Goal: Find specific page/section: Find specific page/section

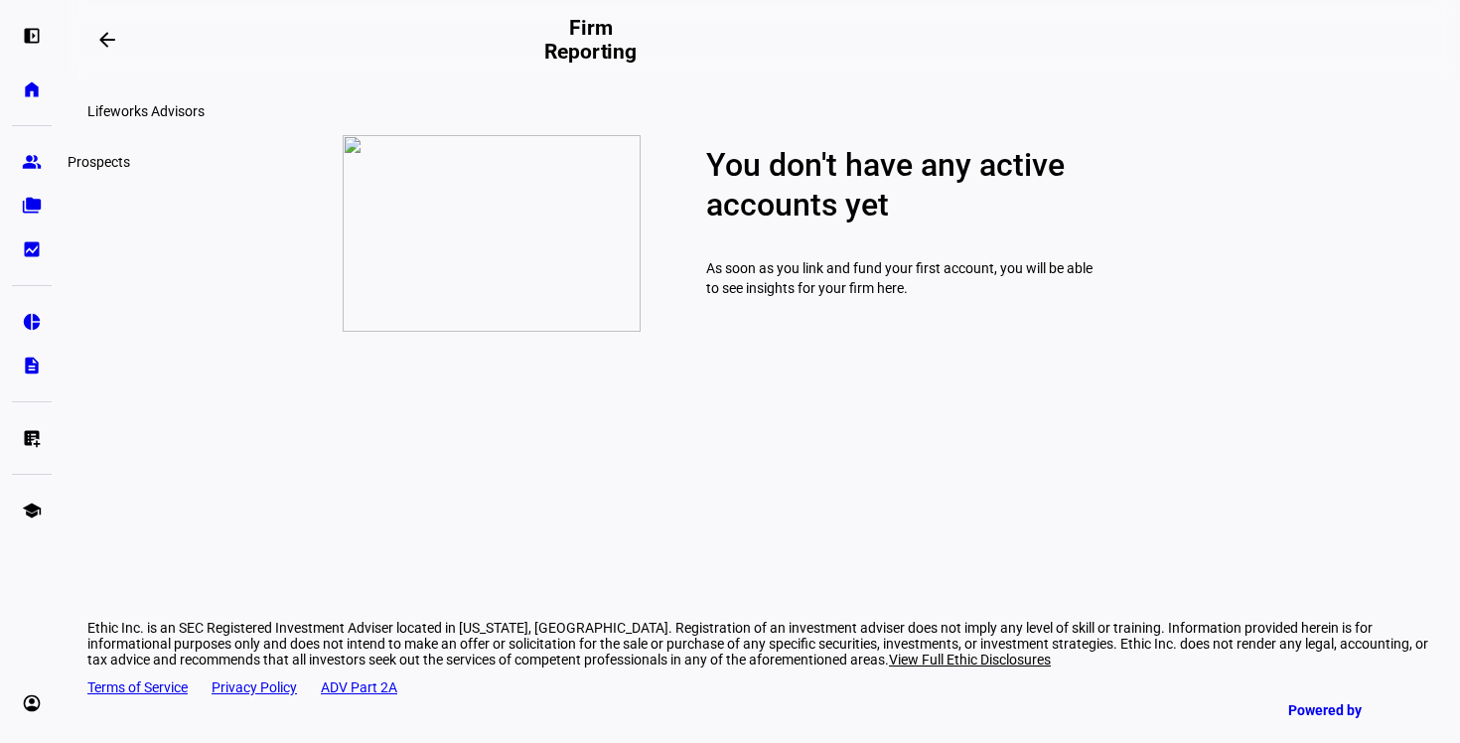
click at [28, 152] on eth-mat-symbol "group" at bounding box center [32, 162] width 20 height 20
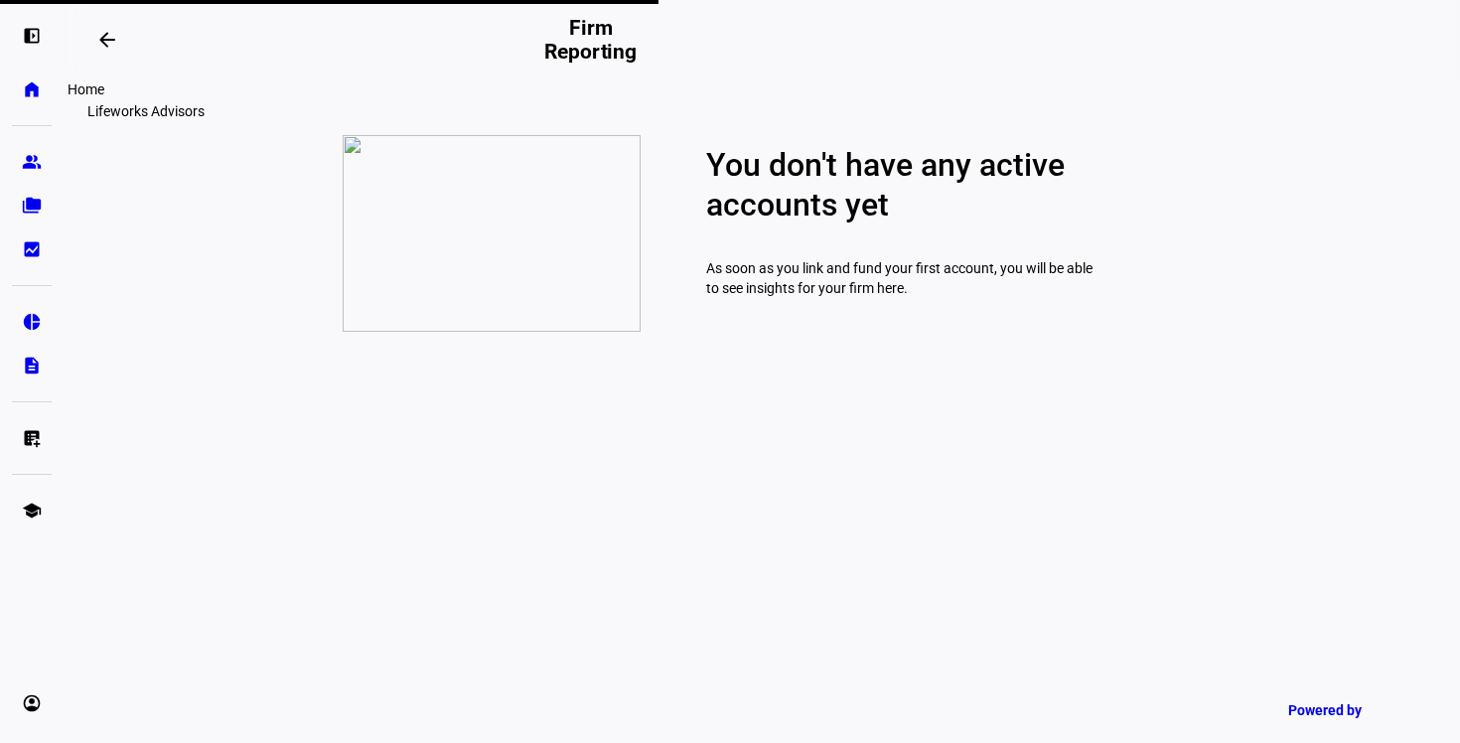
click at [28, 105] on link "home Home" at bounding box center [32, 90] width 40 height 40
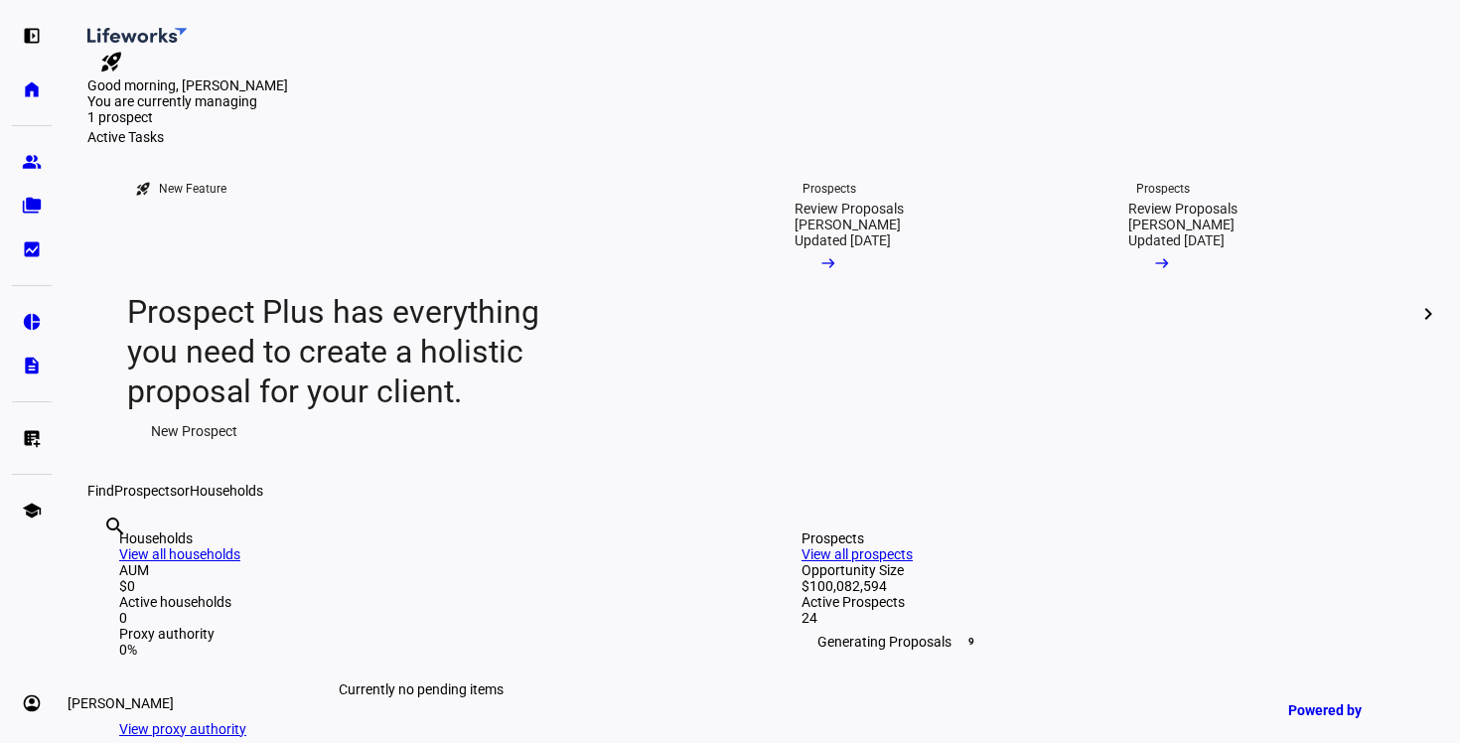
click at [25, 709] on eth-mat-symbol "account_circle" at bounding box center [32, 703] width 20 height 20
click at [96, 651] on span "My Team" at bounding box center [69, 651] width 56 height 20
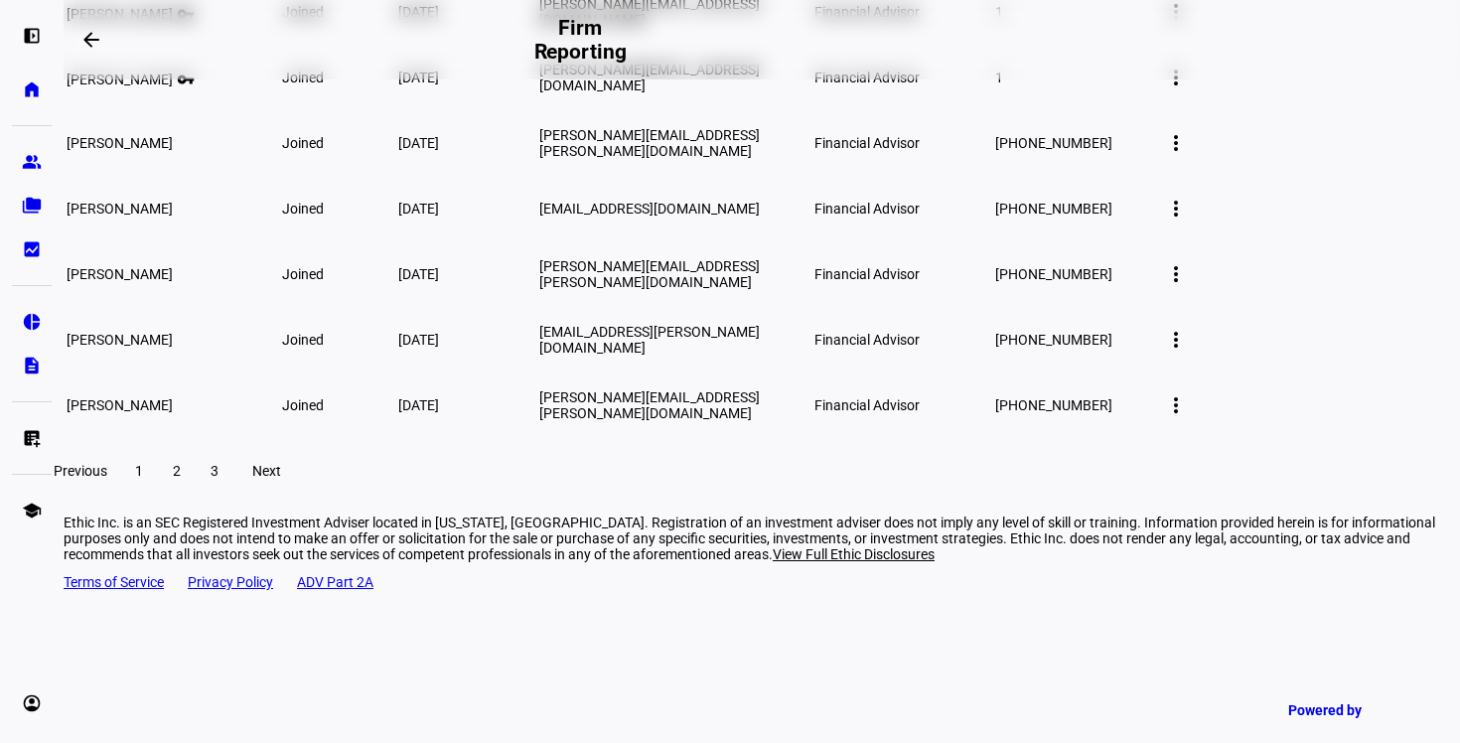
scroll to position [470, 0]
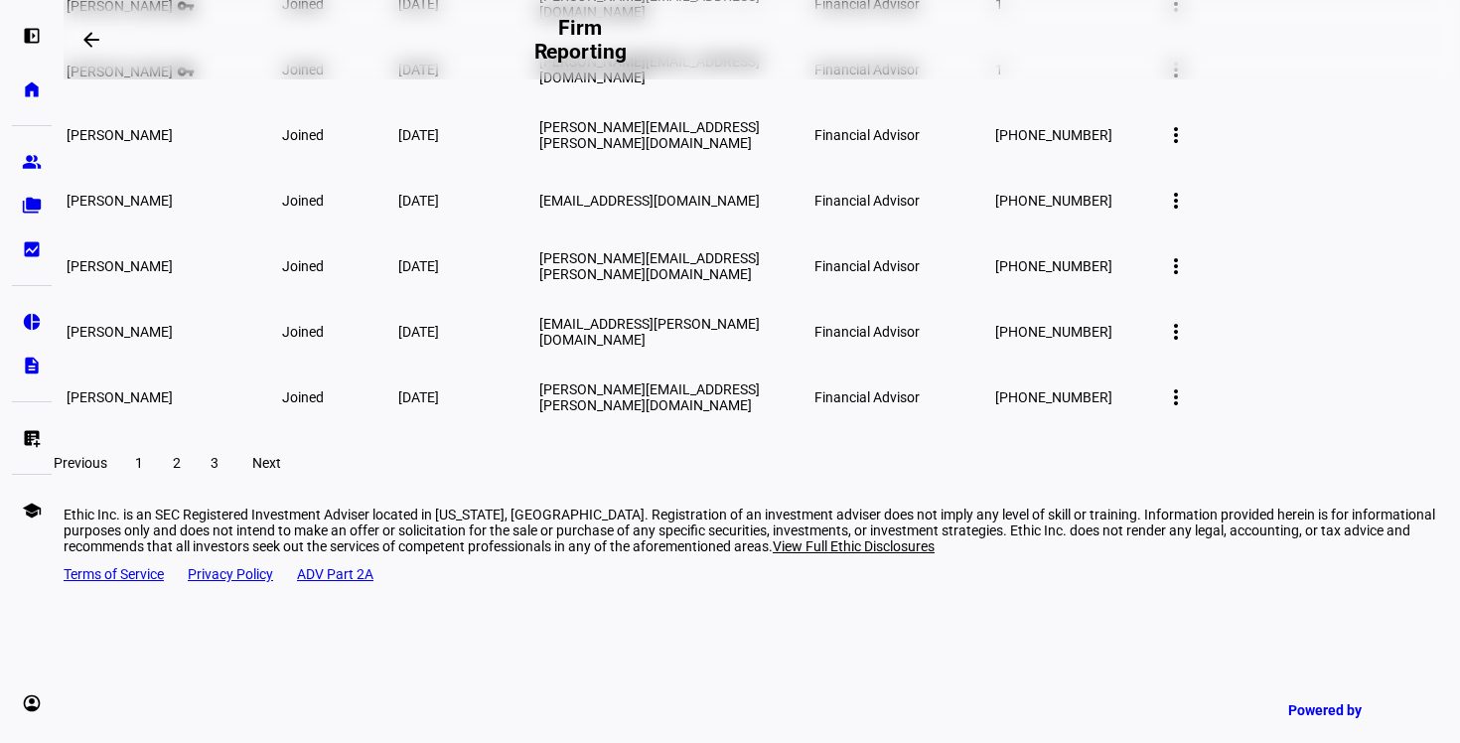
click at [195, 487] on span at bounding box center [177, 463] width 36 height 48
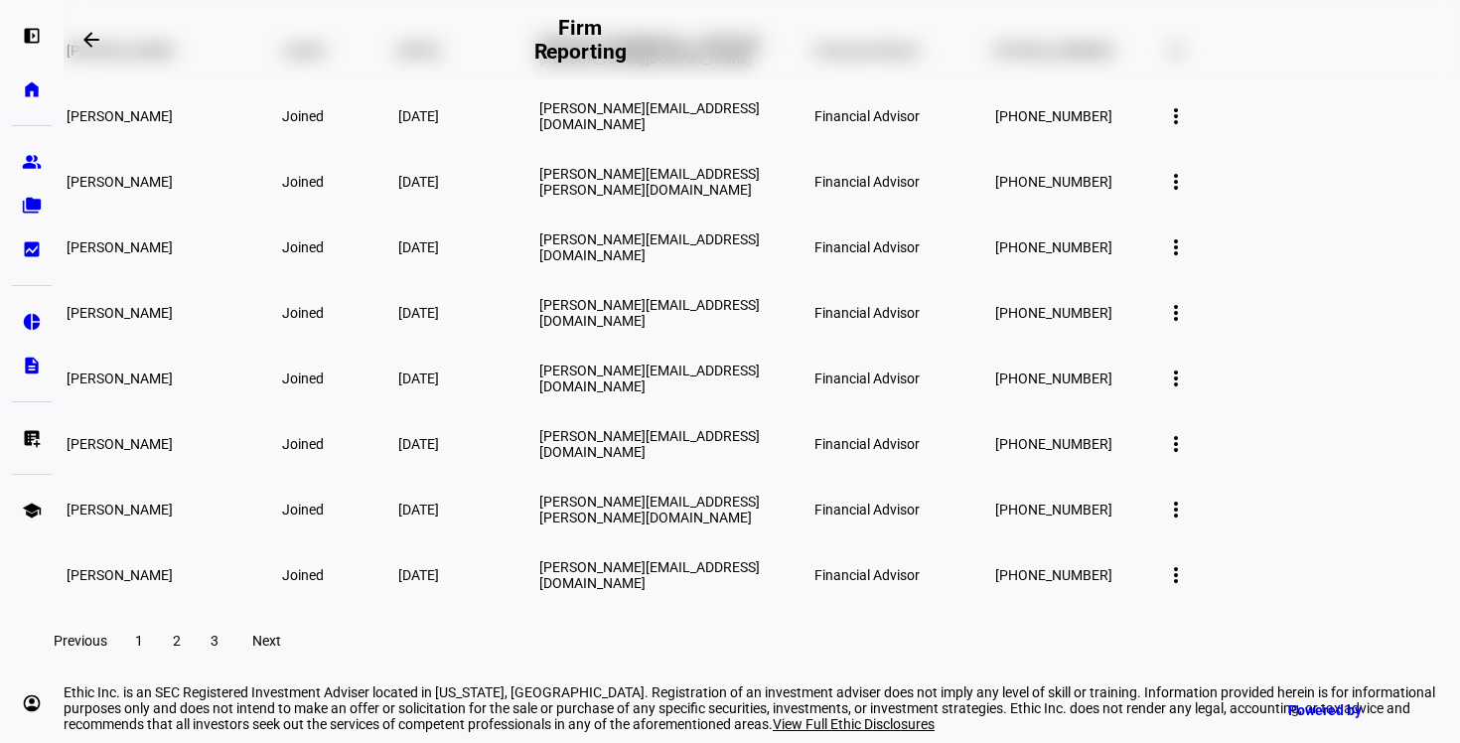
scroll to position [498, 0]
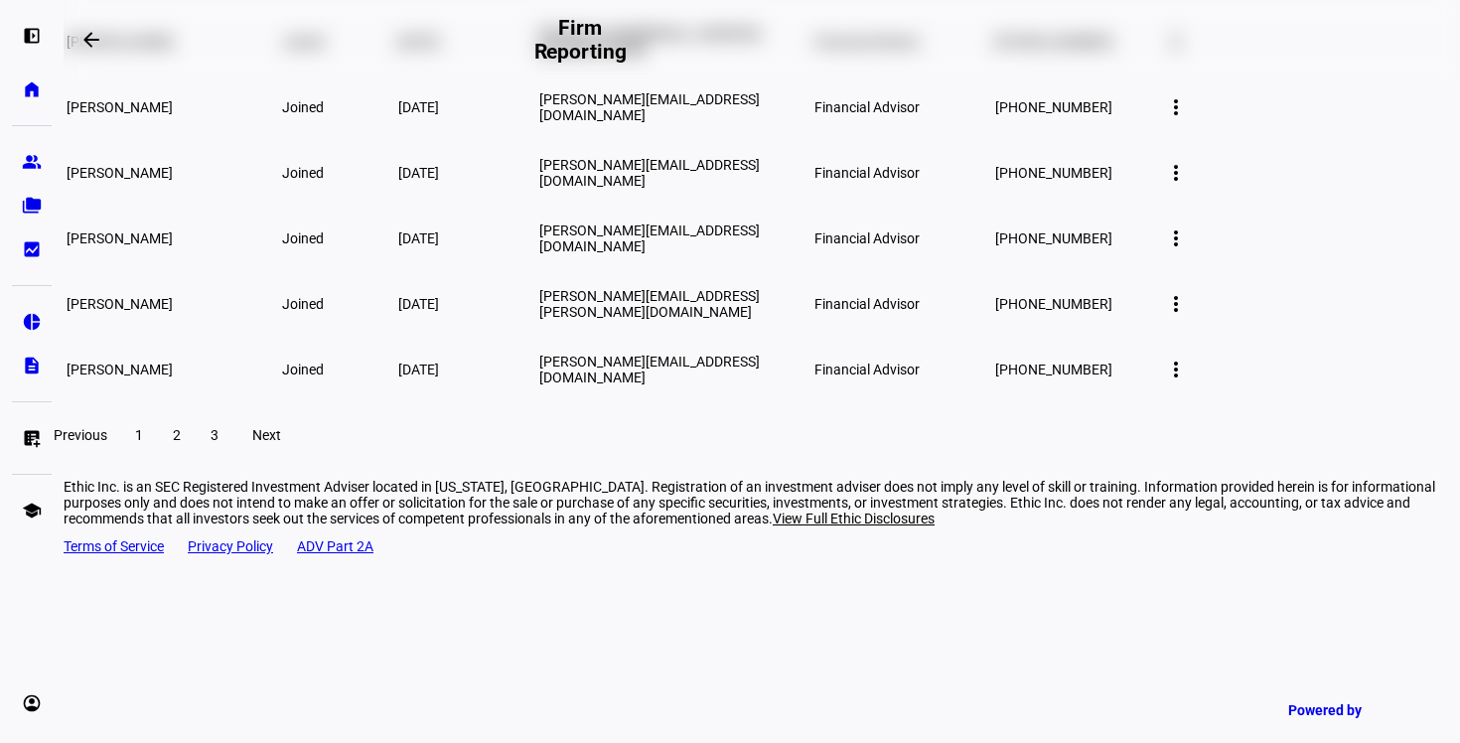
click at [232, 459] on span at bounding box center [215, 435] width 36 height 48
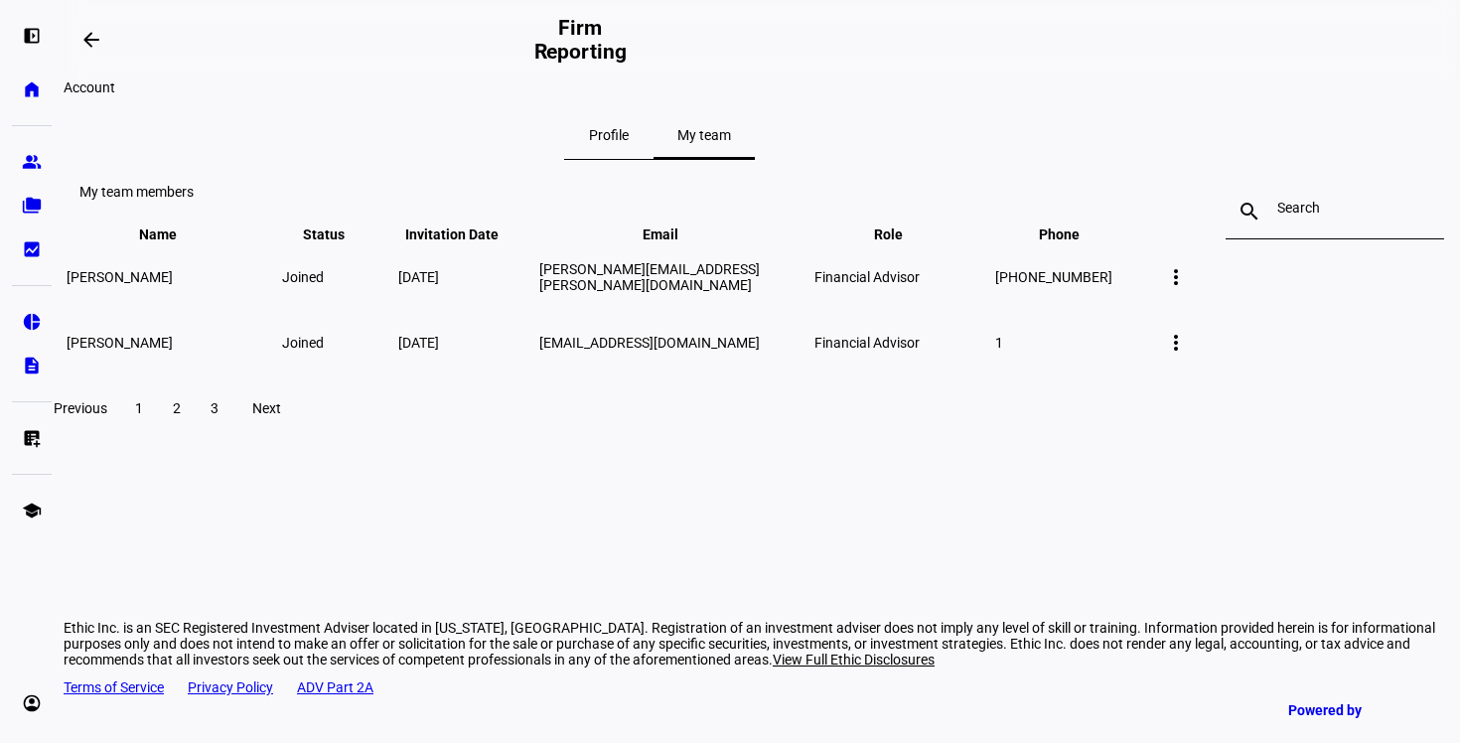
click at [143, 416] on span "1" at bounding box center [139, 408] width 8 height 16
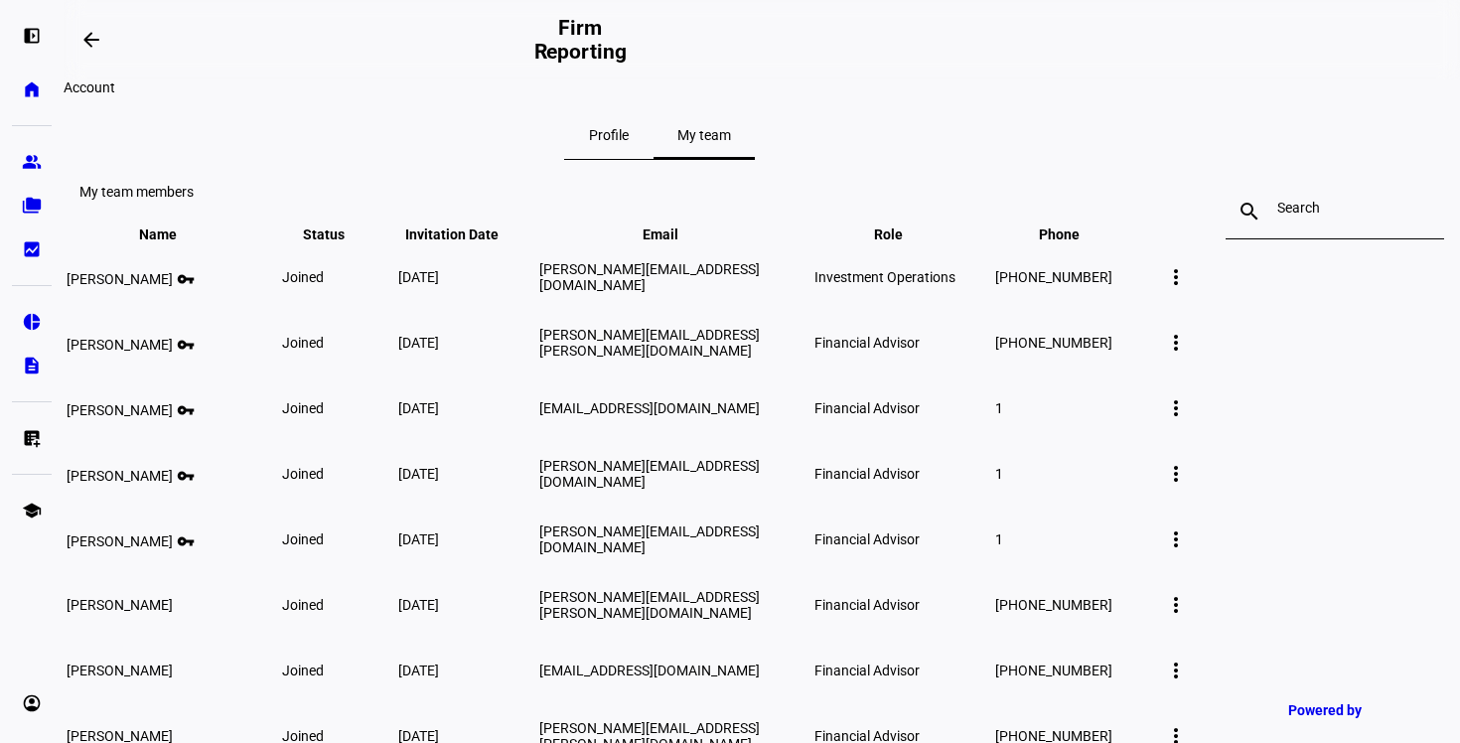
click at [1277, 239] on div at bounding box center [1334, 212] width 115 height 56
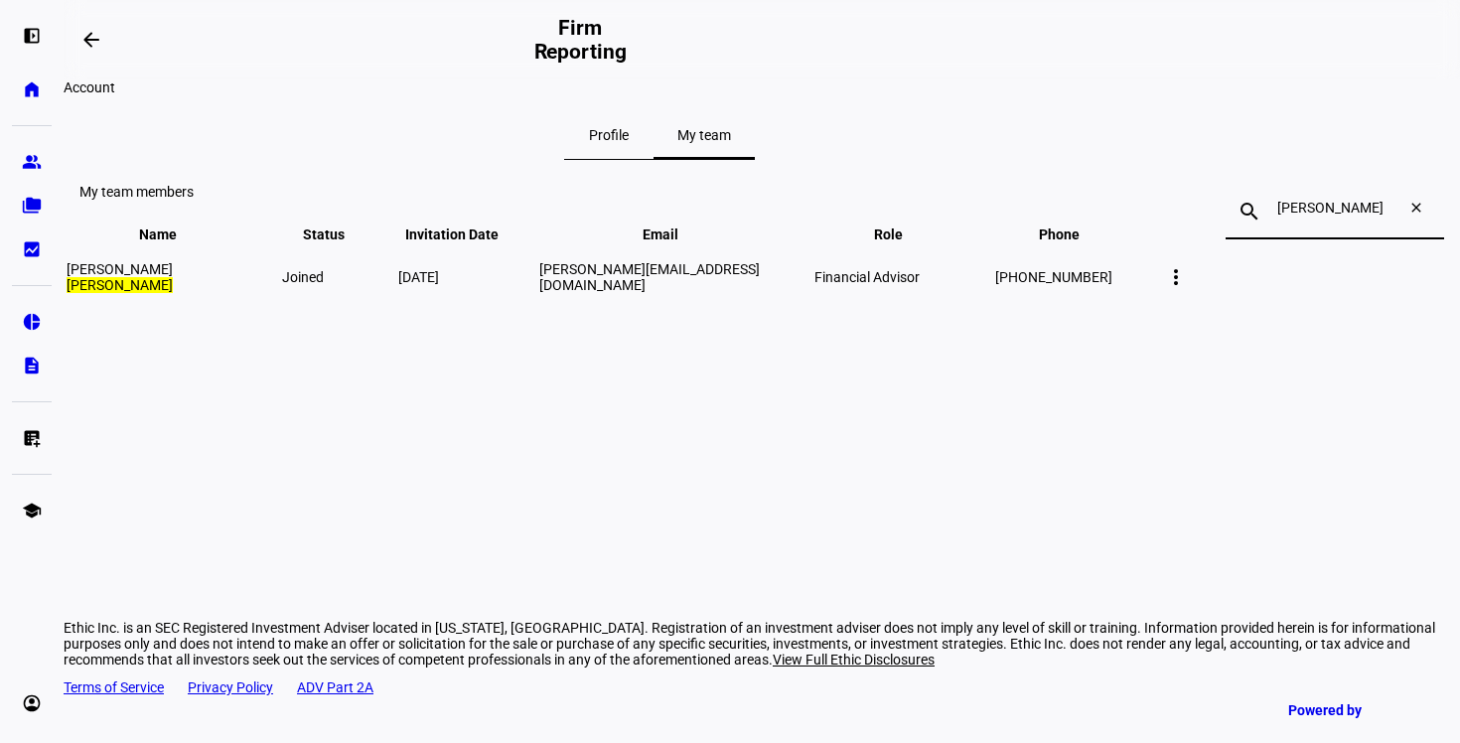
type input "[PERSON_NAME]"
click at [1277, 216] on input "[PERSON_NAME]" at bounding box center [1334, 208] width 115 height 16
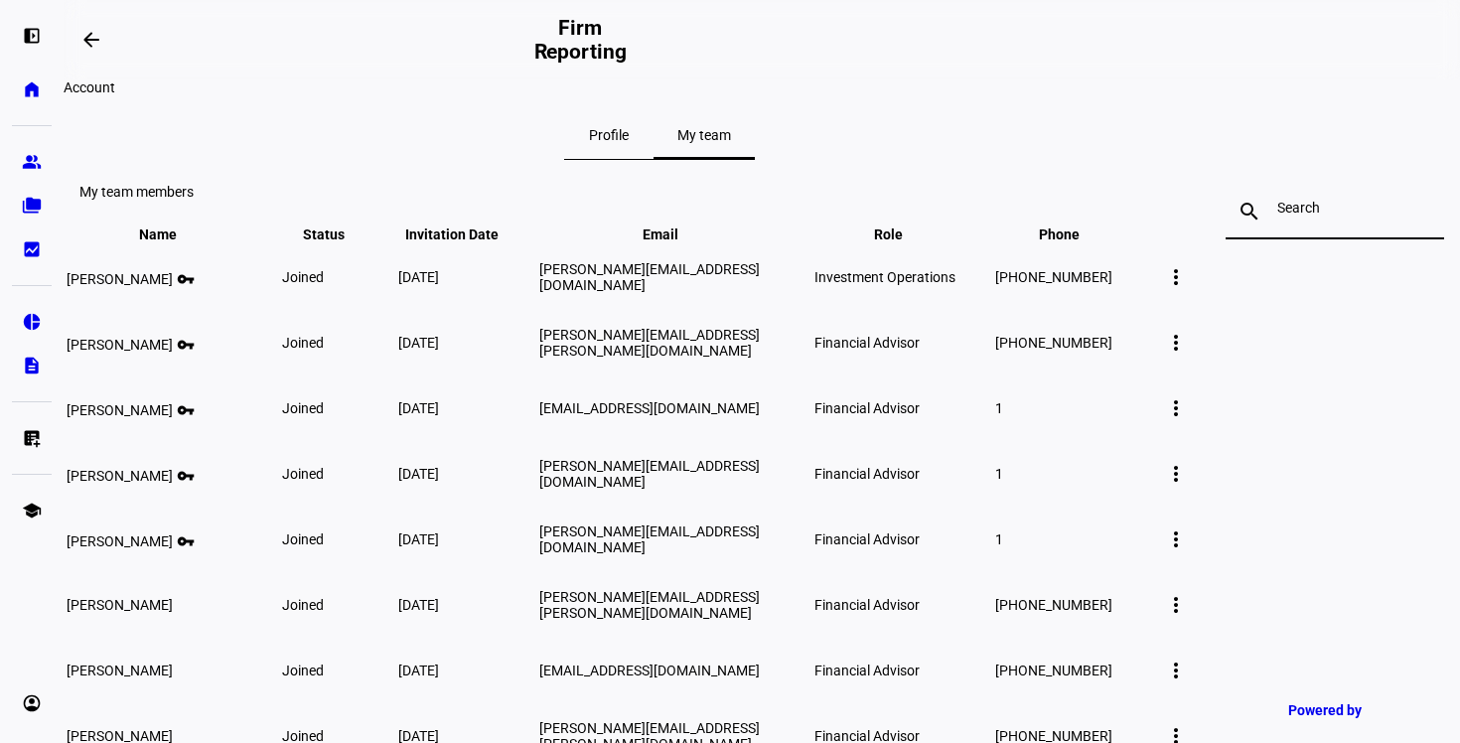
click at [755, 159] on div "My team" at bounding box center [703, 135] width 101 height 48
click at [653, 159] on div "Profile" at bounding box center [608, 135] width 89 height 48
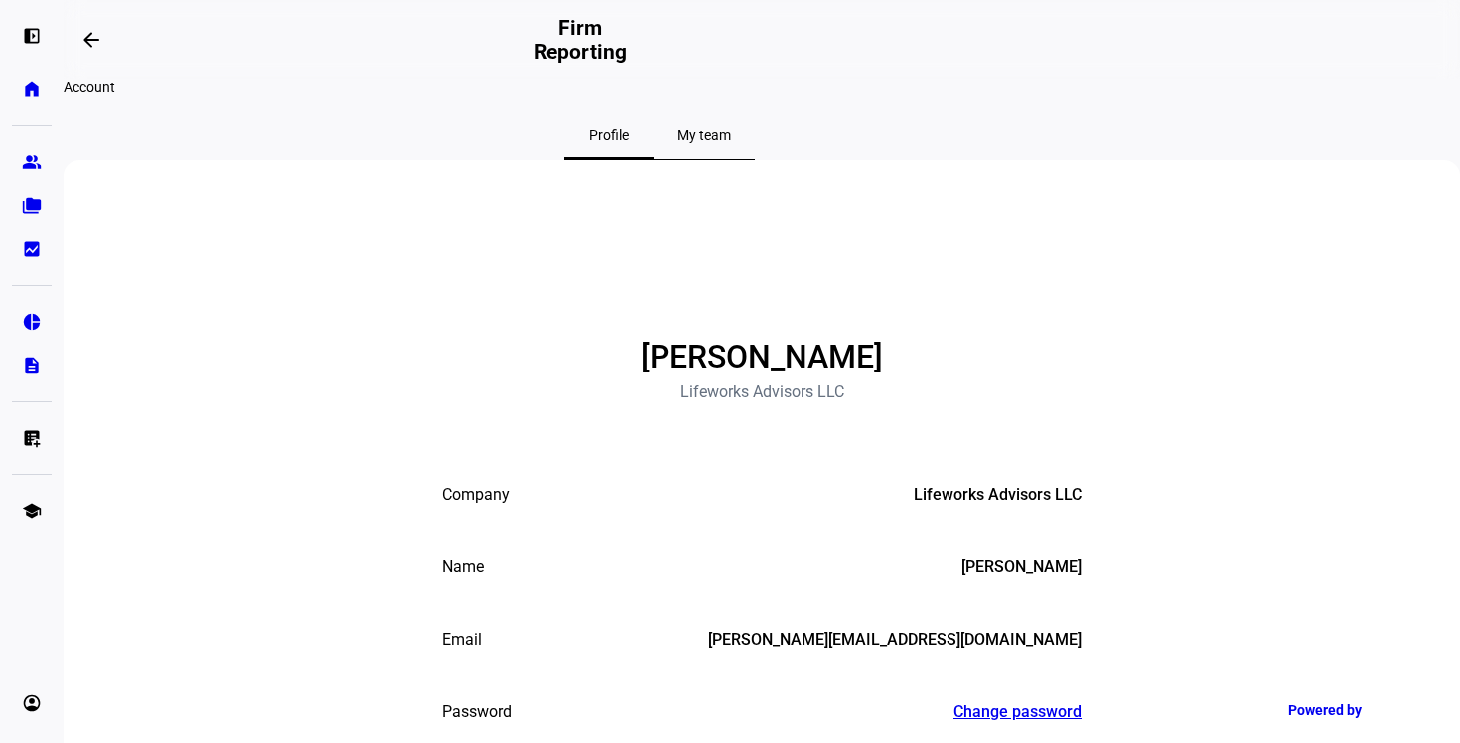
click at [731, 159] on span "My team" at bounding box center [704, 135] width 54 height 48
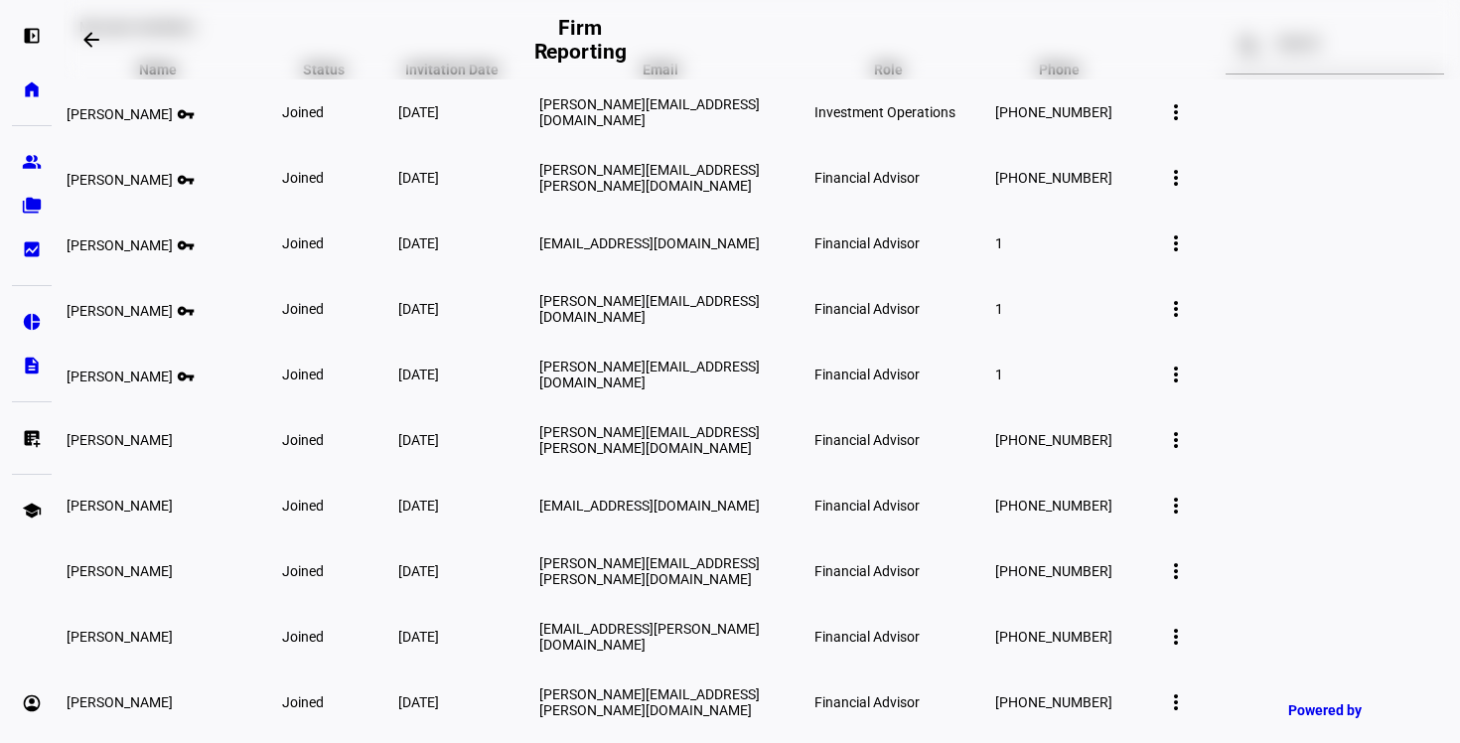
scroll to position [20, 0]
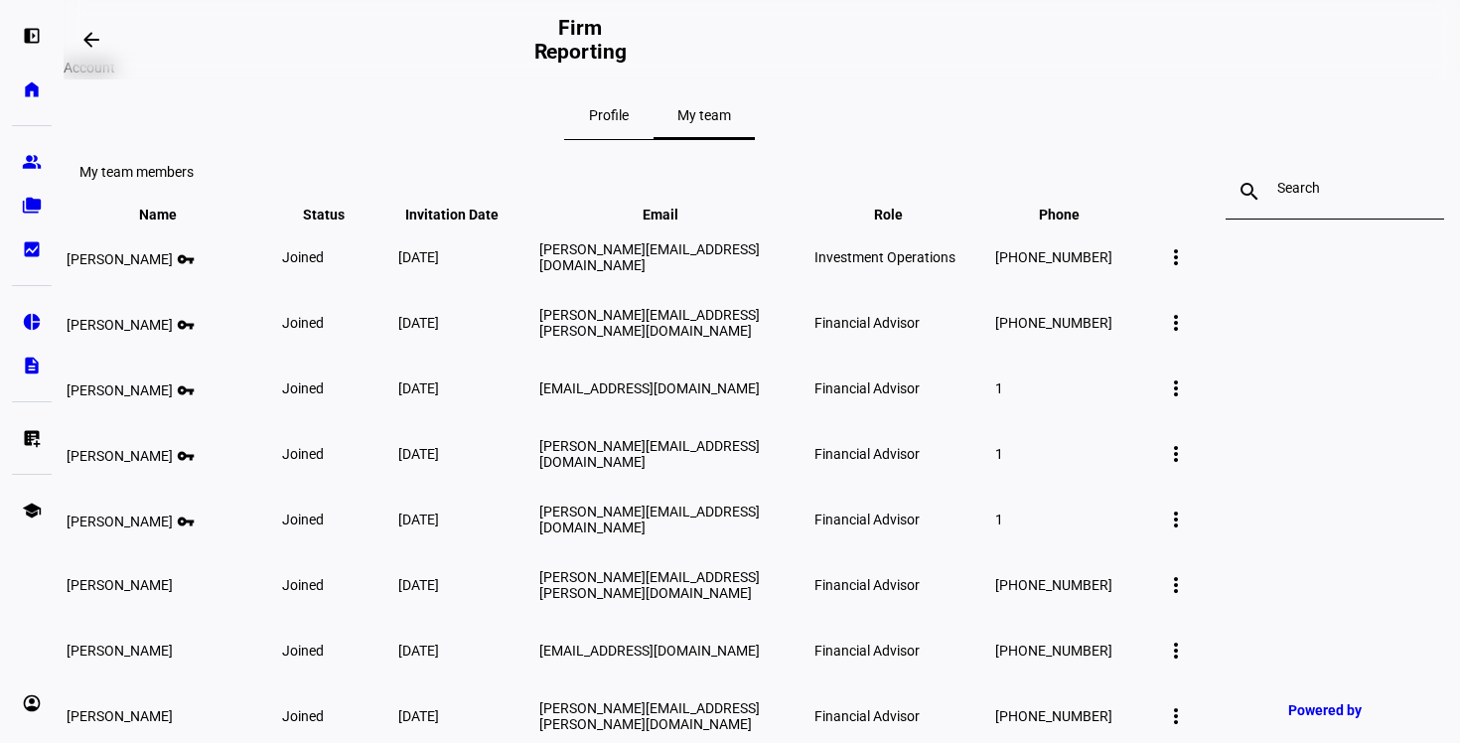
click at [25, 93] on eth-mat-symbol "home" at bounding box center [32, 89] width 20 height 20
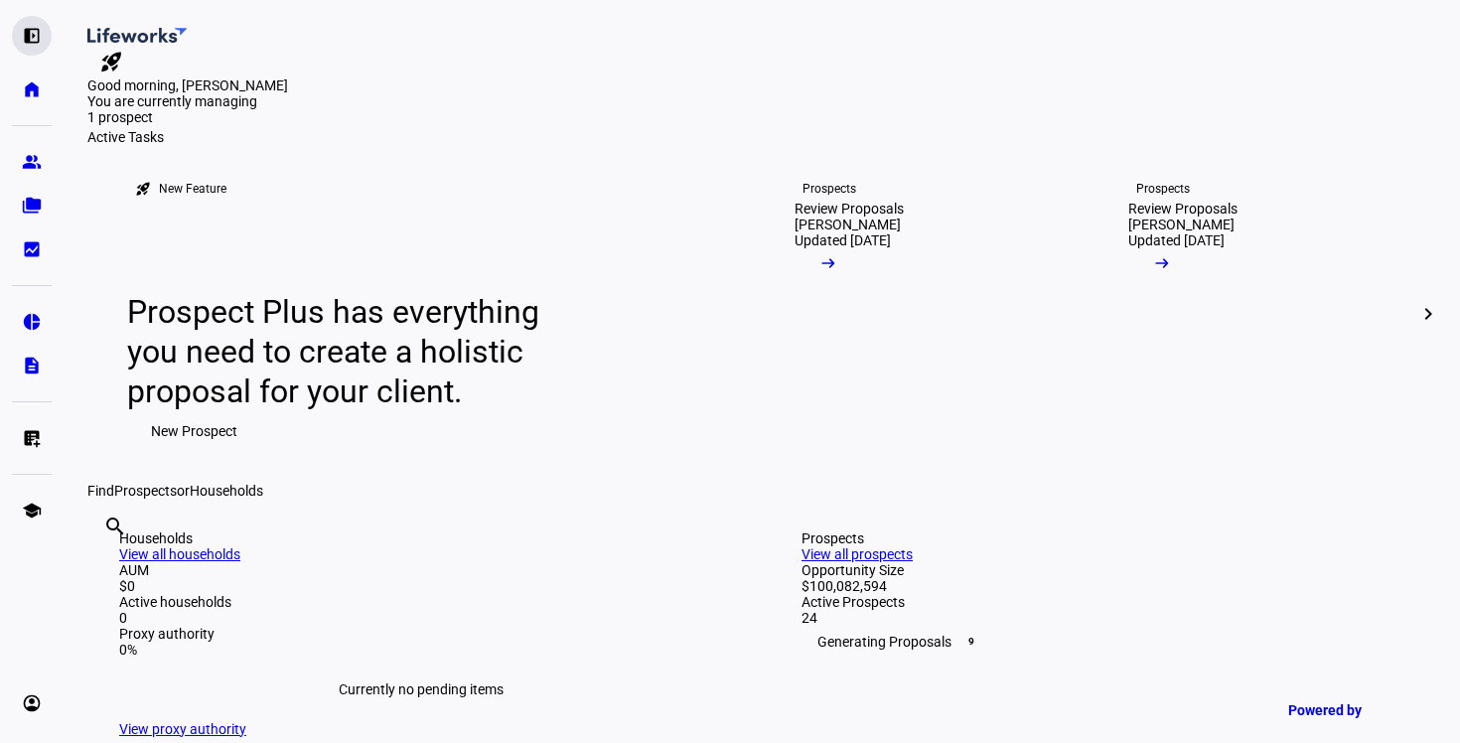
click at [39, 26] on eth-mat-symbol "left_panel_open" at bounding box center [32, 36] width 20 height 20
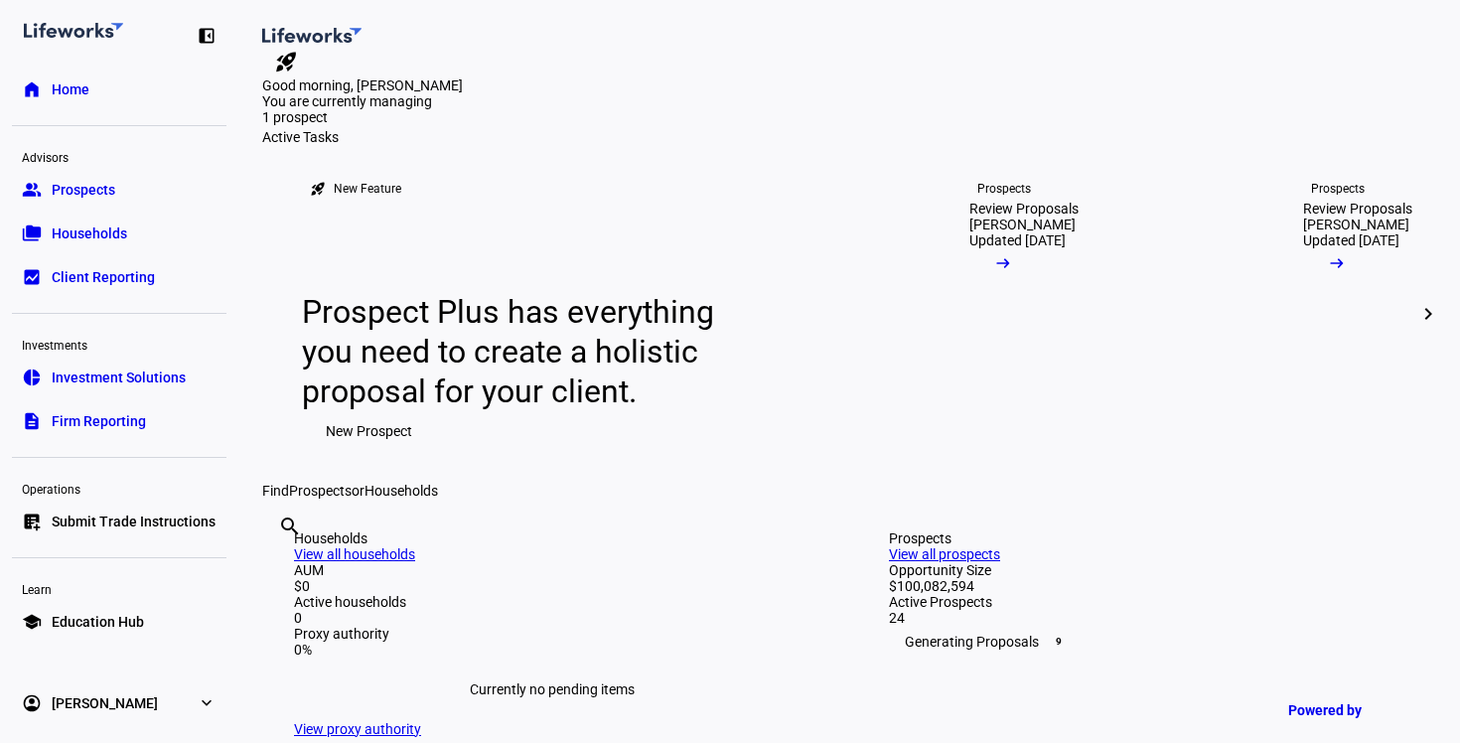
click at [100, 379] on span "Investment Solutions" at bounding box center [119, 377] width 134 height 20
